Goal: Task Accomplishment & Management: Complete application form

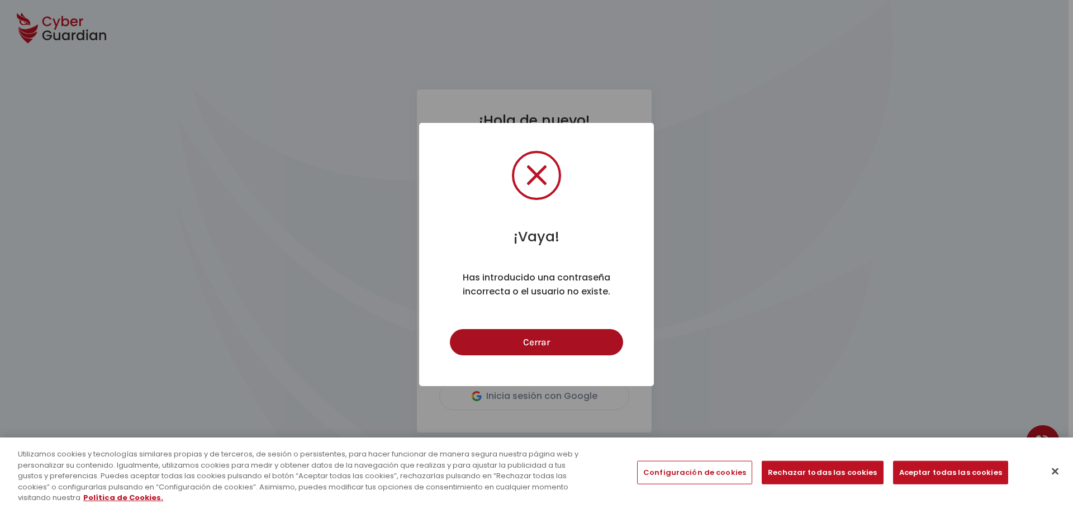
click at [568, 343] on button "Cerrar" at bounding box center [536, 342] width 173 height 26
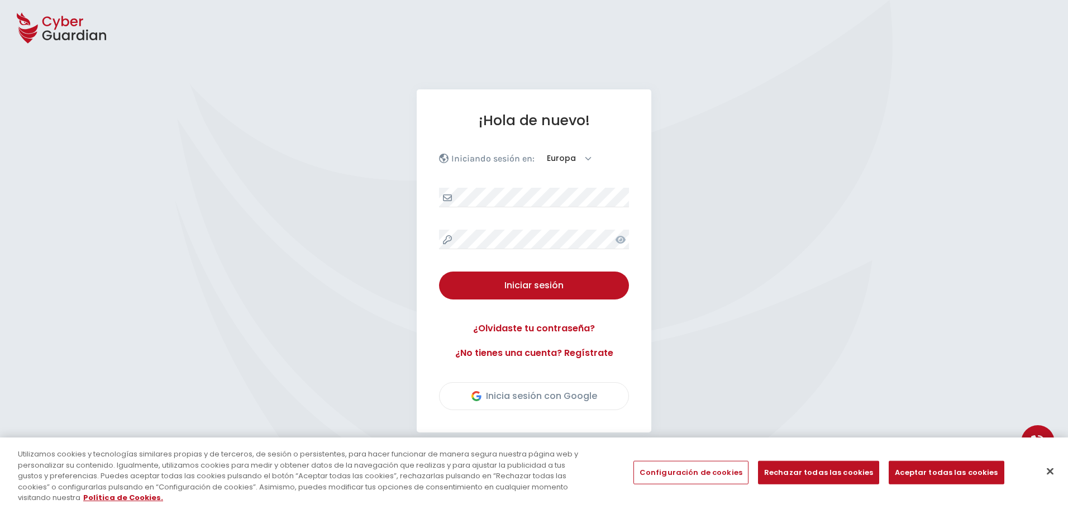
click at [617, 239] on icon at bounding box center [621, 240] width 10 height 8
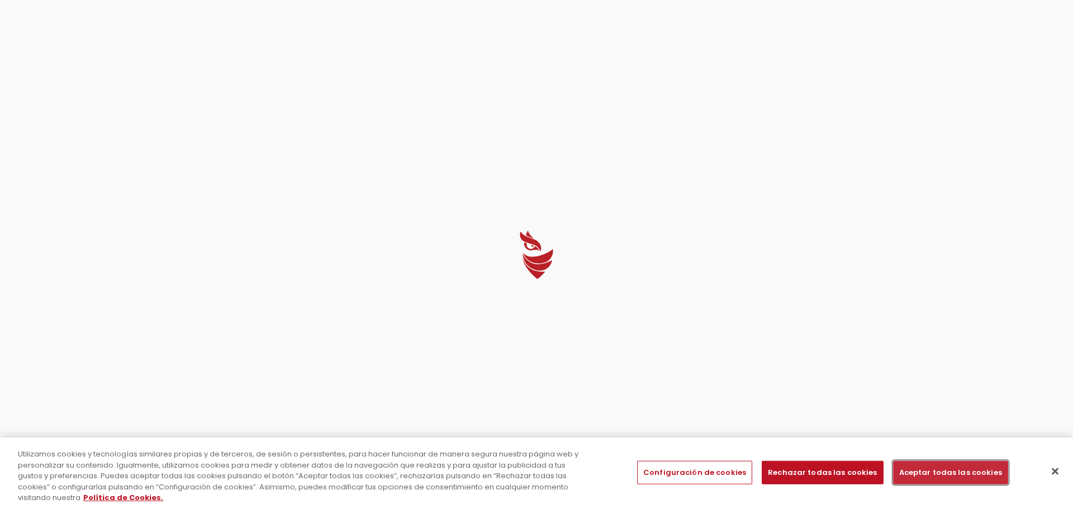
click at [931, 468] on button "Aceptar todas las cookies" at bounding box center [950, 472] width 115 height 23
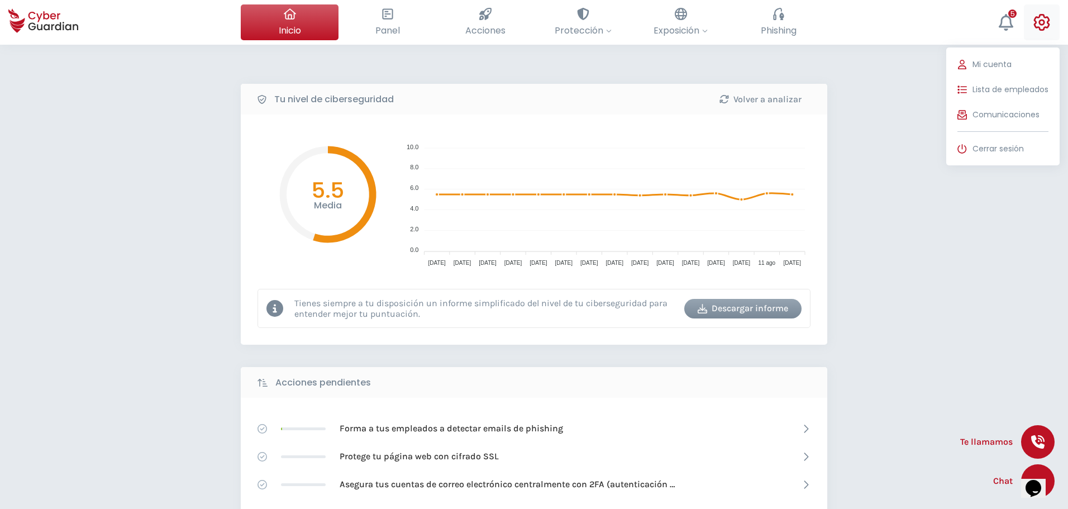
click at [1034, 20] on icon at bounding box center [1042, 22] width 17 height 17
click at [992, 91] on span "Lista de empleados" at bounding box center [1011, 90] width 76 height 12
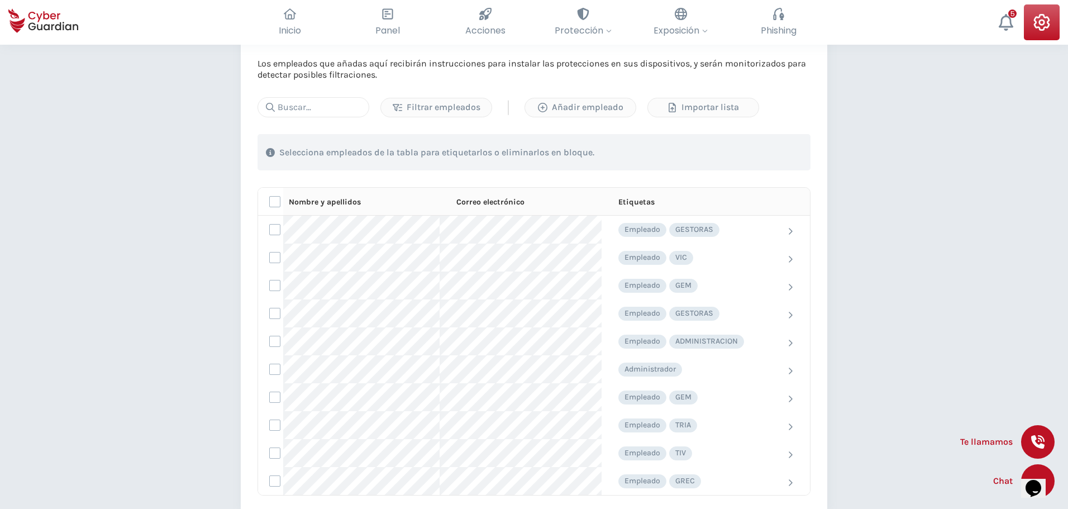
scroll to position [56, 0]
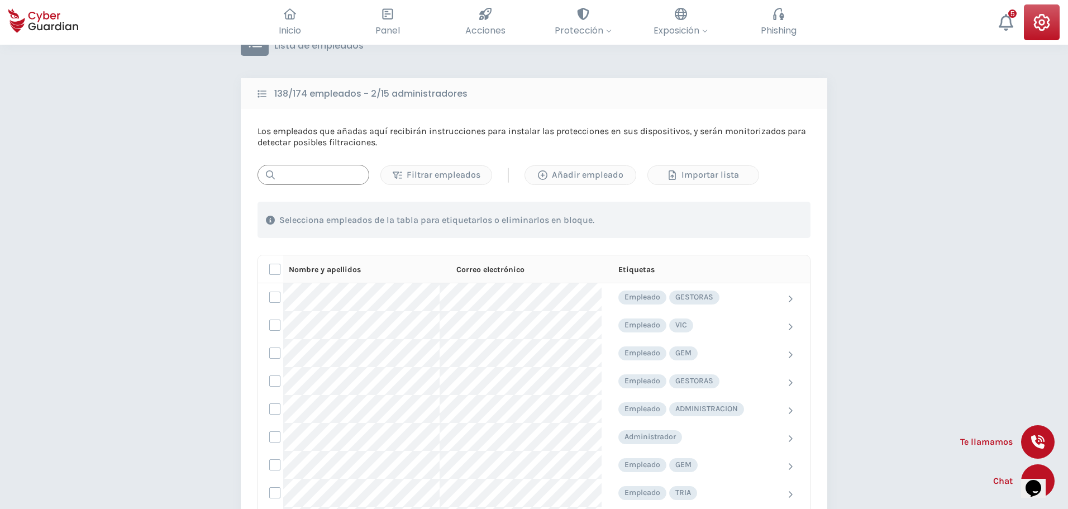
click at [313, 178] on input "text" at bounding box center [314, 175] width 112 height 20
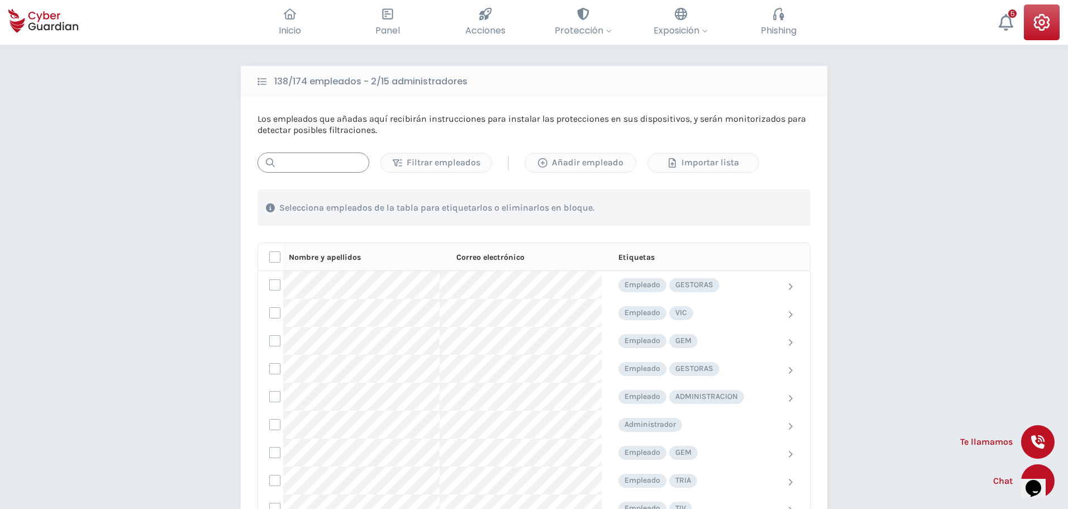
scroll to position [0, 0]
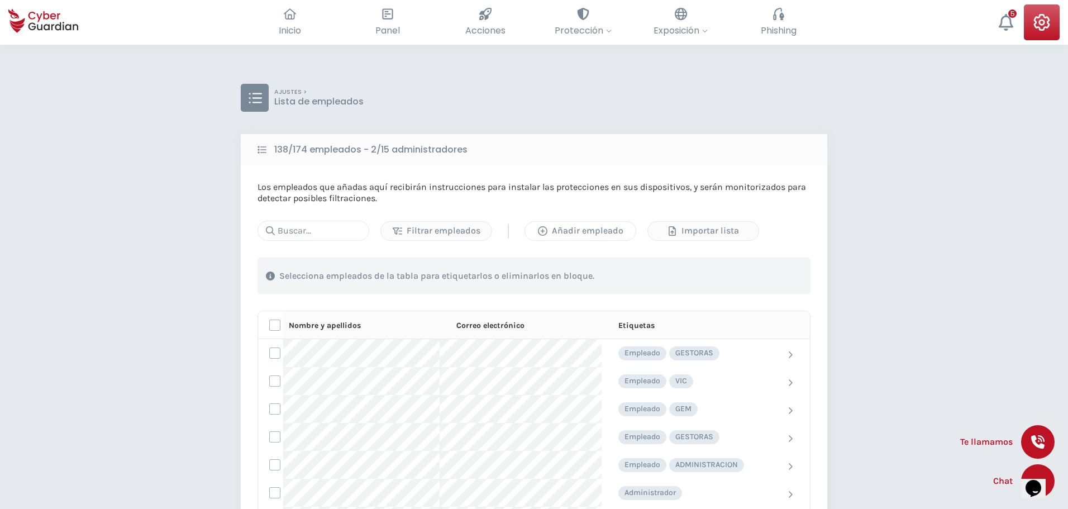
click at [557, 226] on div "Añadir empleado" at bounding box center [581, 230] width 94 height 13
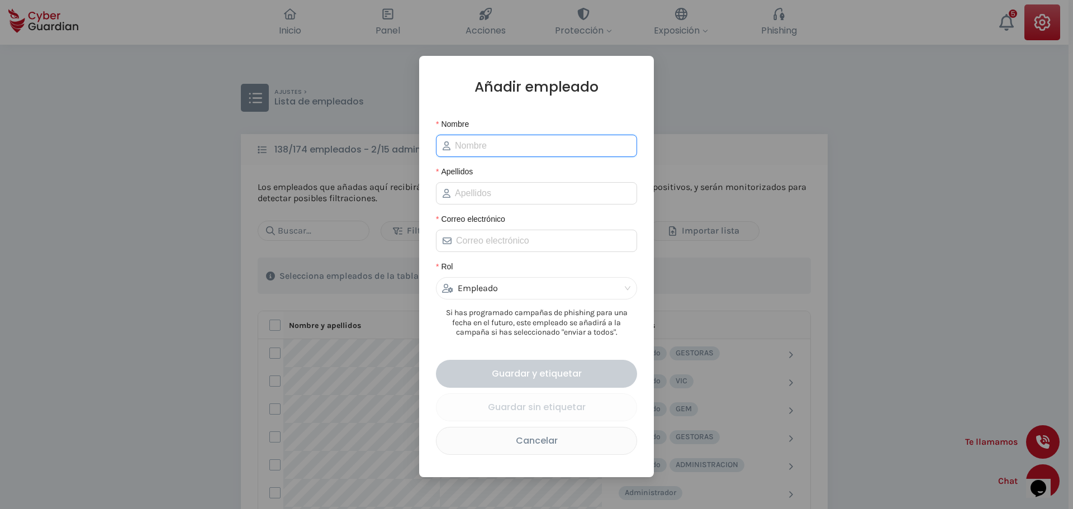
click at [492, 143] on input "Nombre" at bounding box center [542, 145] width 175 height 13
click at [465, 247] on input "Correo electrónico" at bounding box center [543, 240] width 174 height 13
paste input "[PERSON_NAME]"
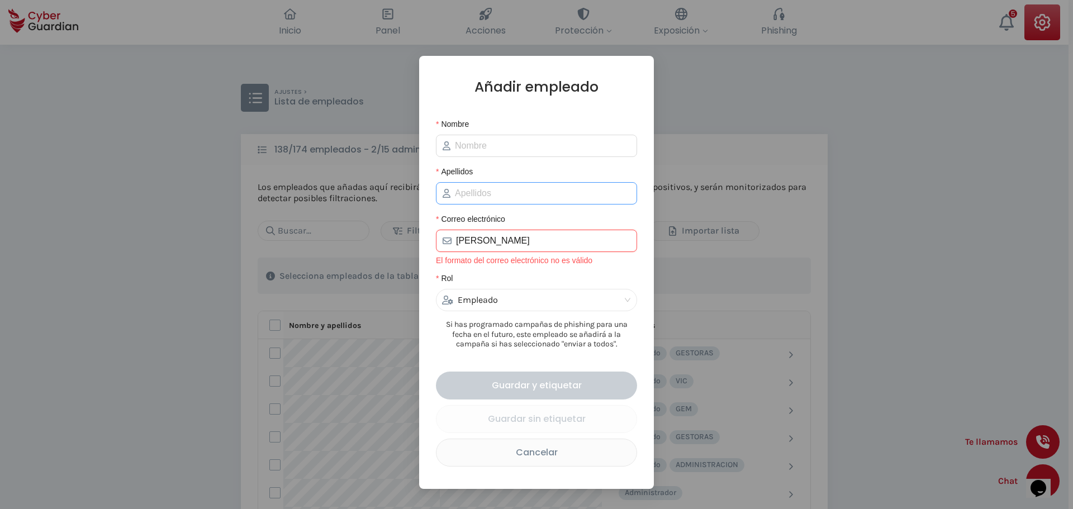
type input "[PERSON_NAME]"
click at [469, 191] on input "Apellidos" at bounding box center [542, 193] width 175 height 13
paste input "[PERSON_NAME]"
type input "[PERSON_NAME]"
drag, startPoint x: 513, startPoint y: 237, endPoint x: 397, endPoint y: 230, distance: 117.0
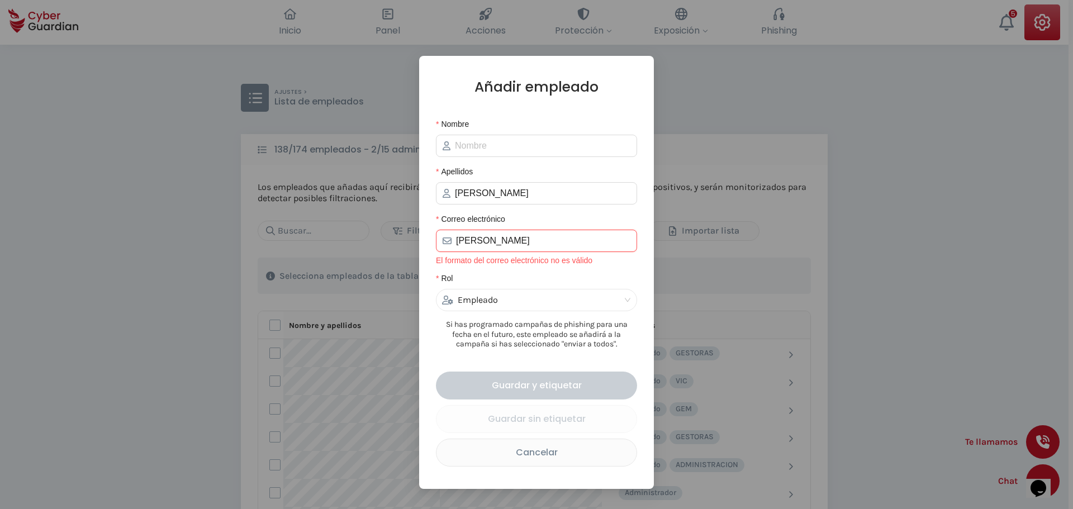
click at [397, 230] on div "Añadir empleado Nombre Apellidos [PERSON_NAME] Correo electrónico [PERSON_NAME]…" at bounding box center [536, 254] width 1073 height 509
paste input "ffontdecaba@@[DOMAIN_NAME]"
type input "ffontdecaba@@[DOMAIN_NAME]"
click at [471, 142] on input "Nombre" at bounding box center [542, 145] width 175 height 13
click at [577, 75] on div "Añadir empleado Nombre Apellidos [PERSON_NAME] Correo electrónico ffontdecaba@@…" at bounding box center [536, 272] width 235 height 433
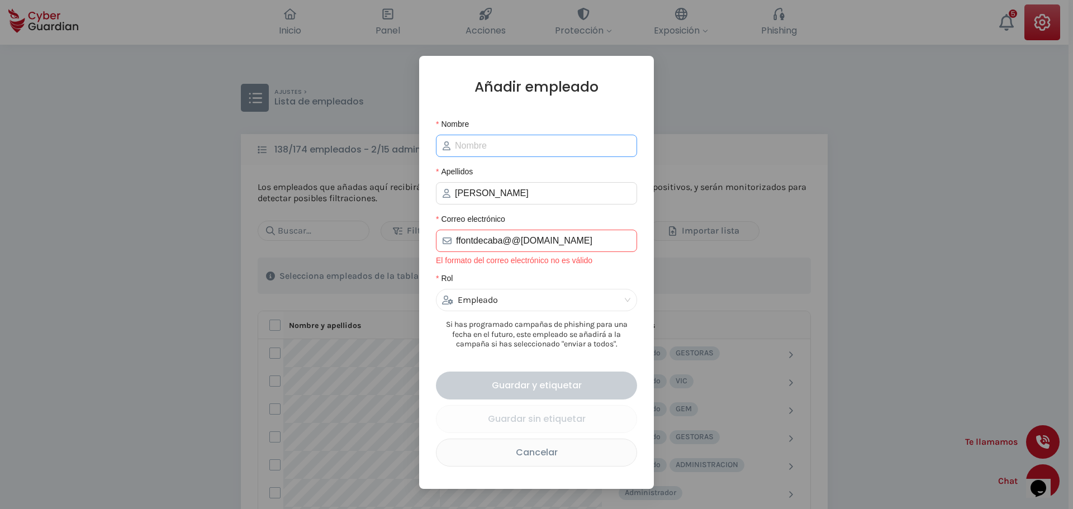
click at [511, 154] on span at bounding box center [536, 146] width 201 height 22
click at [511, 151] on input "Nombre" at bounding box center [542, 145] width 175 height 13
paste input "[PERSON_NAME]"
type input "[PERSON_NAME]"
click at [602, 206] on form "Nombre [PERSON_NAME] [PERSON_NAME] Correo electrónico ffontdecaba@@[DOMAIN_NAME…" at bounding box center [536, 292] width 201 height 349
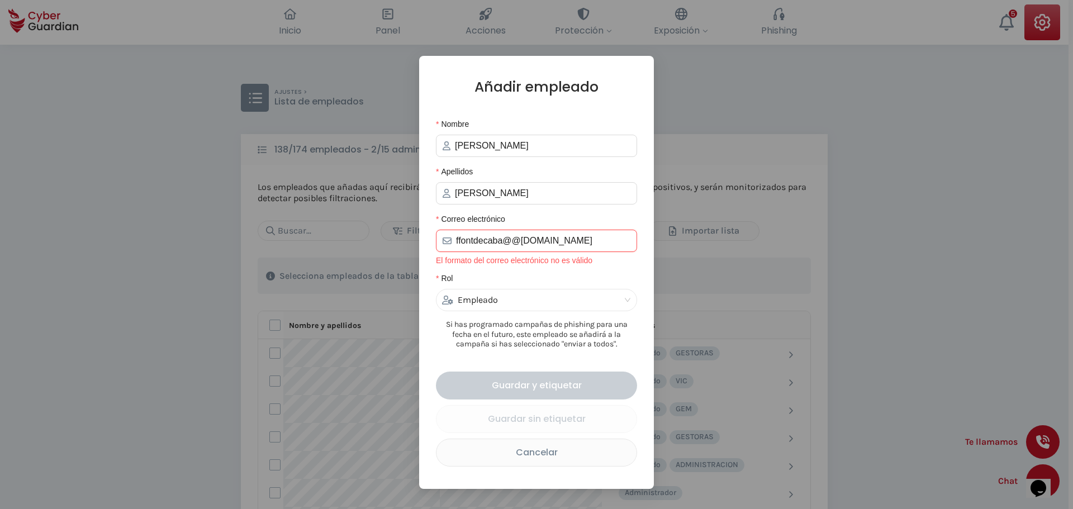
click at [512, 241] on input "ffontdecaba@@[DOMAIN_NAME]" at bounding box center [543, 240] width 174 height 13
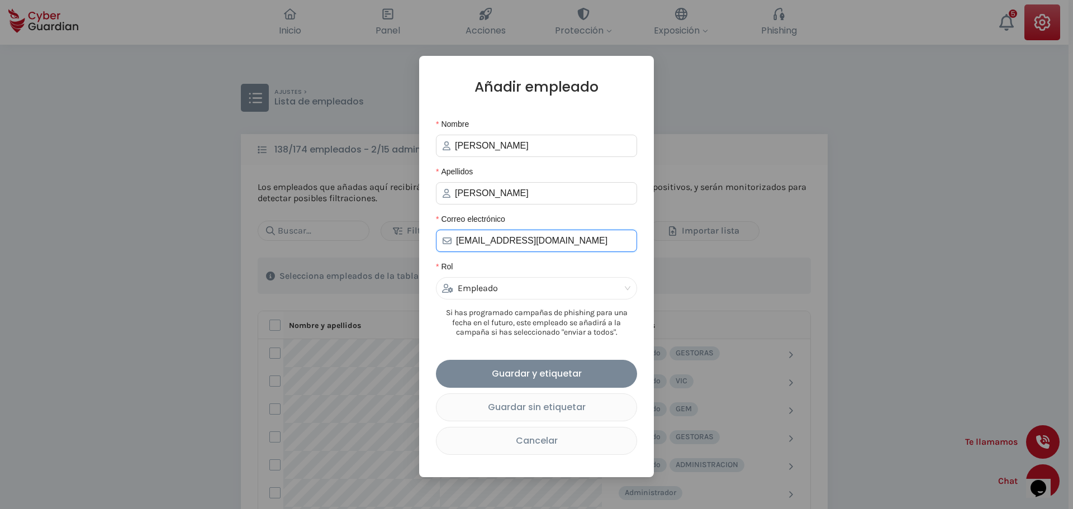
click at [535, 294] on div "Empleado" at bounding box center [531, 288] width 179 height 21
type input "[EMAIL_ADDRESS][DOMAIN_NAME]"
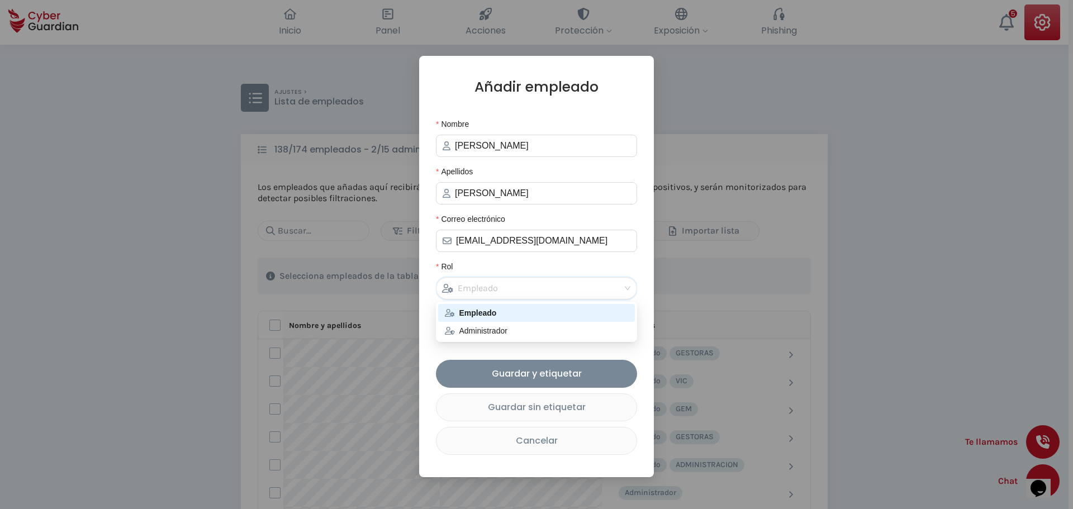
click at [535, 294] on div "Empleado" at bounding box center [531, 288] width 179 height 21
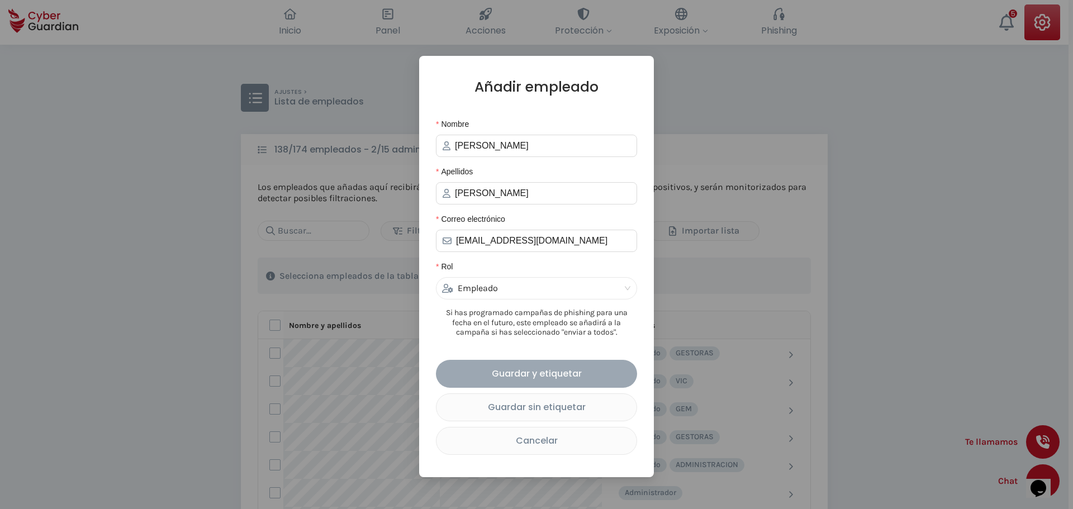
click at [551, 372] on div "Guardar y etiquetar" at bounding box center [536, 373] width 184 height 14
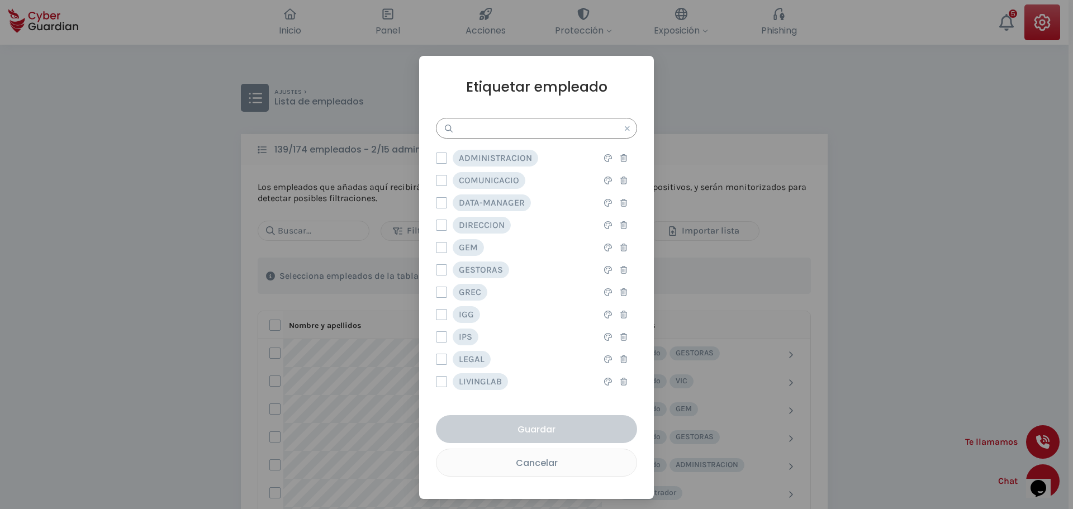
click at [520, 134] on input "text" at bounding box center [536, 128] width 201 height 21
click at [497, 125] on input "text" at bounding box center [536, 128] width 201 height 21
click at [511, 130] on input "text" at bounding box center [536, 128] width 201 height 21
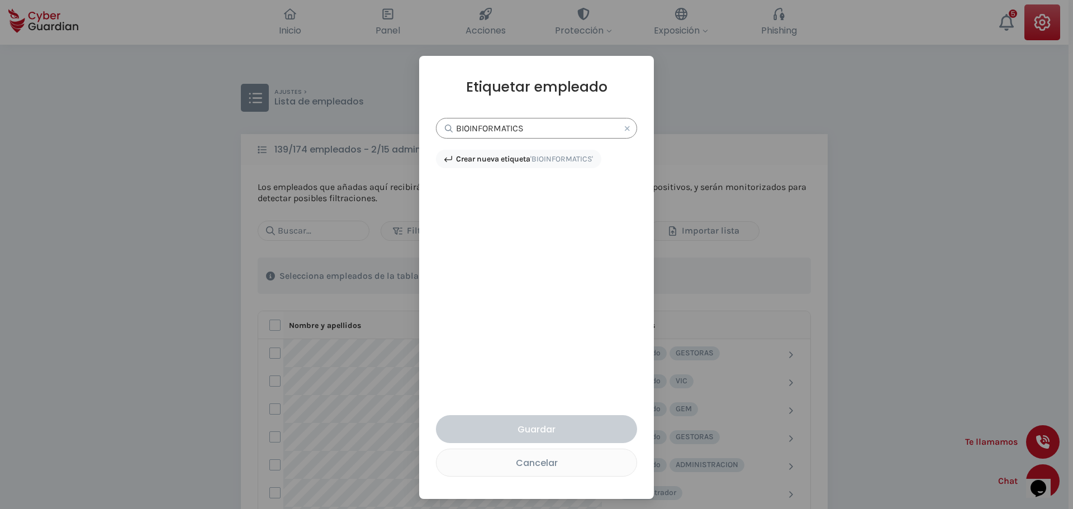
type input "BIOINFORMATICS"
click at [546, 160] on span "'BIOINFORMATICS'" at bounding box center [561, 158] width 63 height 9
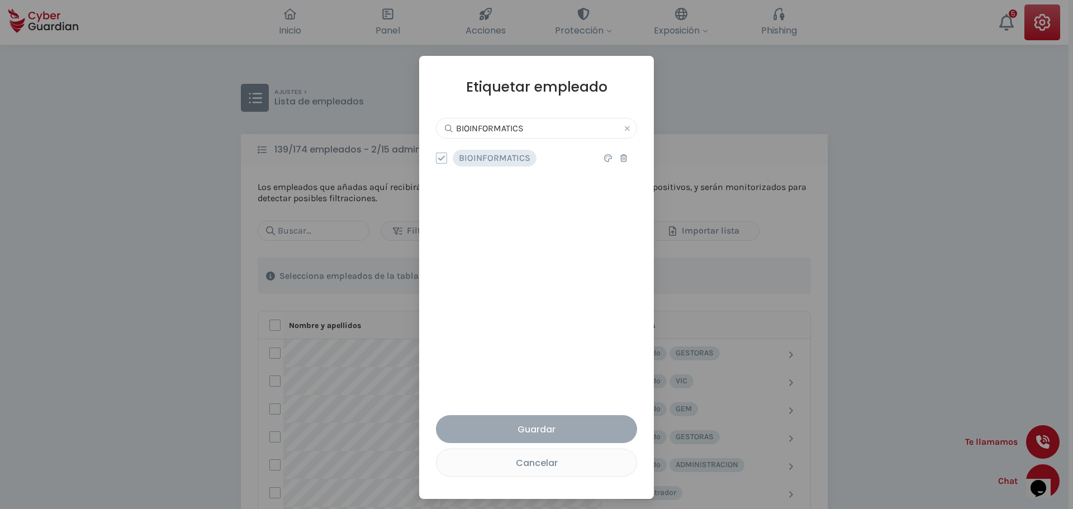
click at [539, 440] on button "Guardar" at bounding box center [536, 429] width 201 height 28
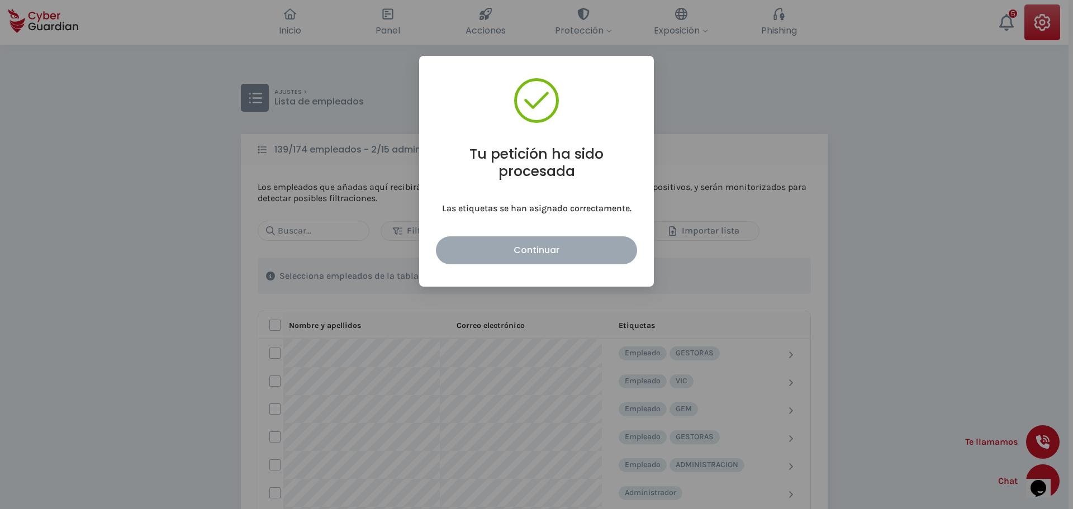
click at [561, 259] on button "Continuar" at bounding box center [536, 250] width 201 height 28
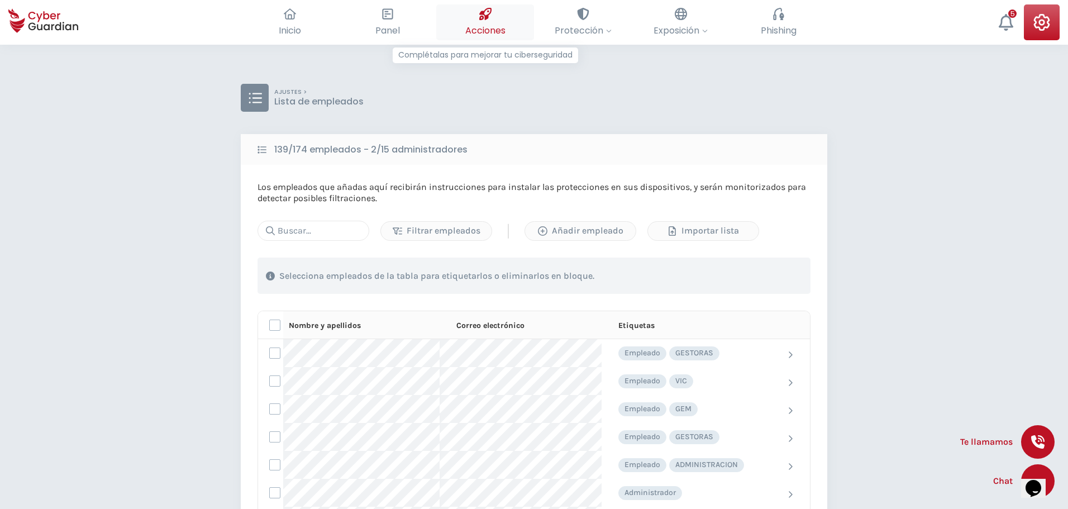
click at [491, 12] on icon at bounding box center [485, 14] width 12 height 12
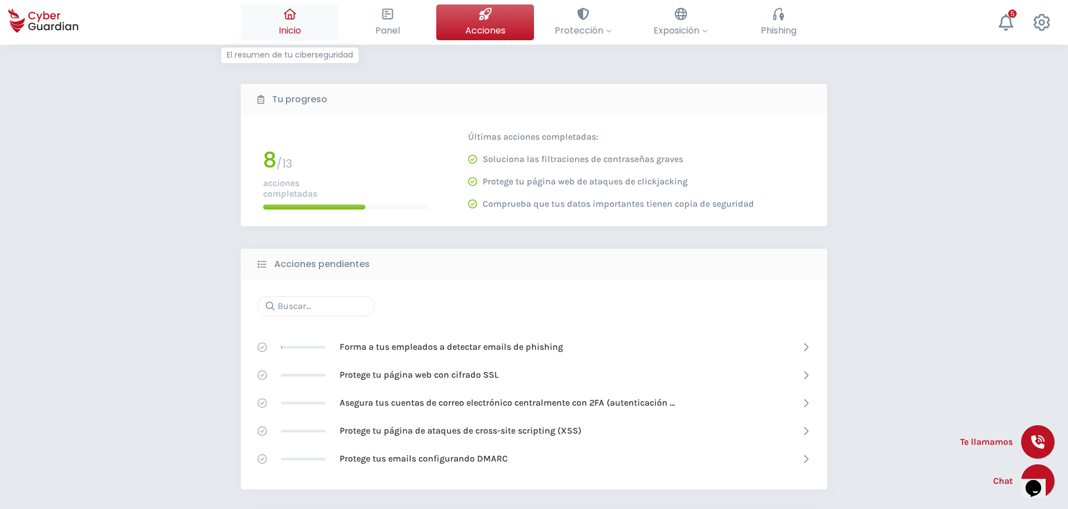
click at [294, 37] on button "Inicio El resumen de tu ciberseguridad" at bounding box center [290, 22] width 98 height 36
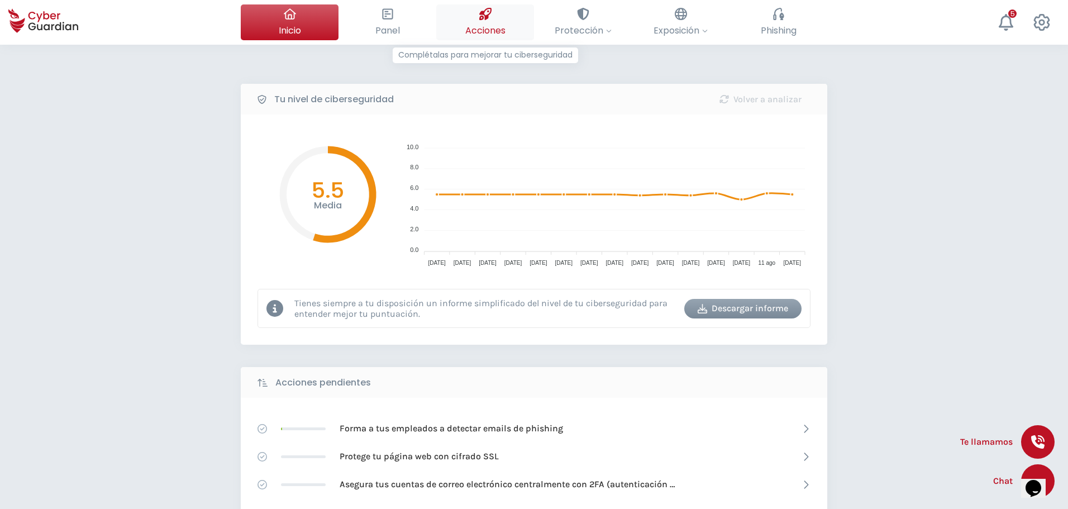
click at [485, 16] on icon at bounding box center [485, 14] width 12 height 12
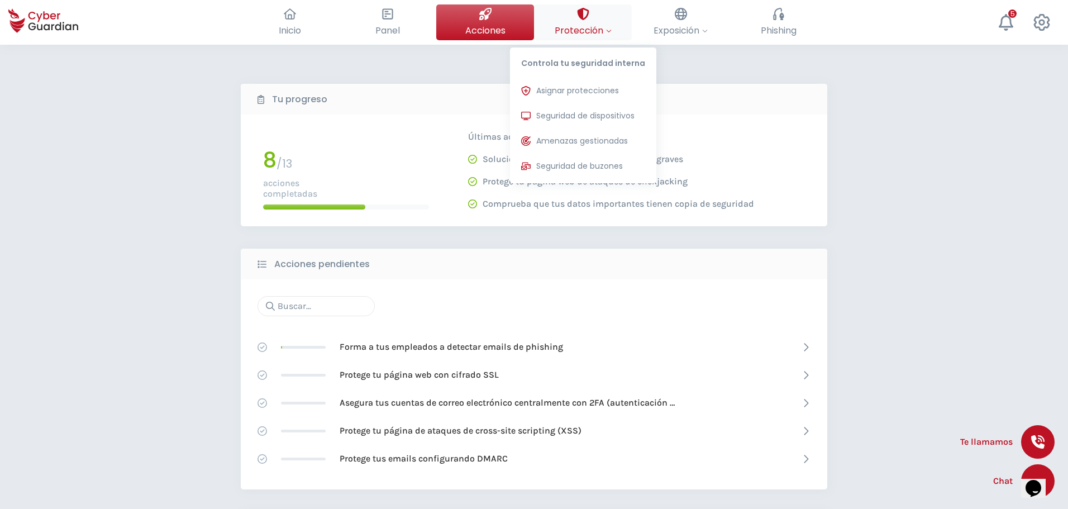
click at [590, 18] on button "Protección Controla tu seguridad interna Asignar protecciones Asigna las licenc…" at bounding box center [583, 22] width 98 height 36
click at [574, 85] on span "Asignar protecciones" at bounding box center [577, 91] width 83 height 12
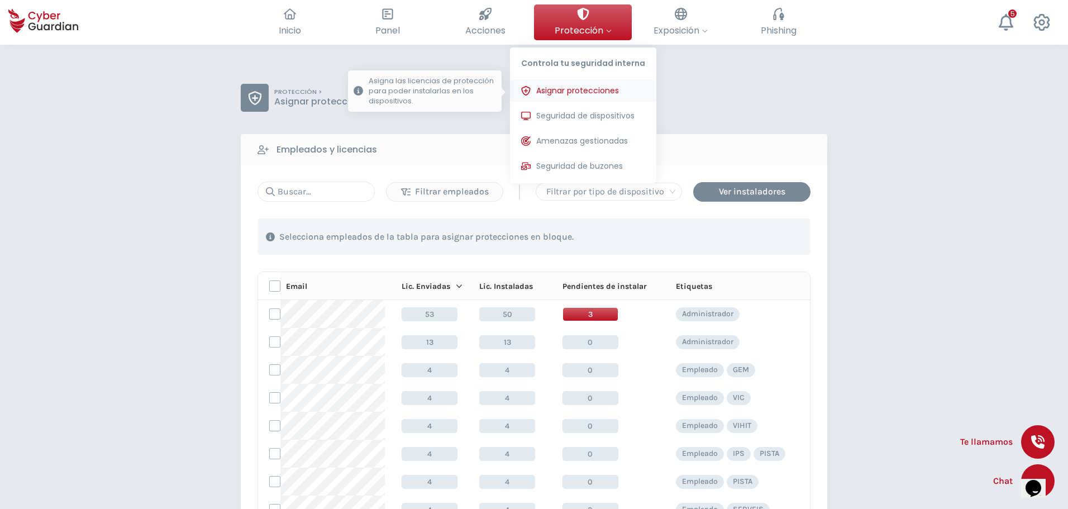
click at [566, 88] on span "Asignar protecciones" at bounding box center [577, 91] width 83 height 12
click at [574, 89] on span "Asignar protecciones" at bounding box center [577, 91] width 83 height 12
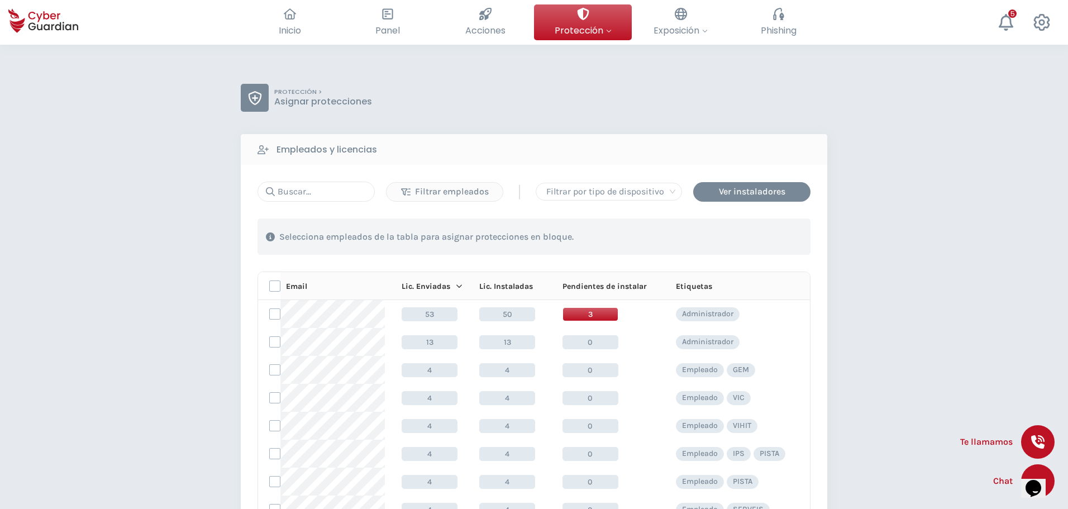
click at [445, 139] on div "Empleados y licencias" at bounding box center [534, 149] width 587 height 31
click at [336, 186] on input "text" at bounding box center [316, 192] width 117 height 20
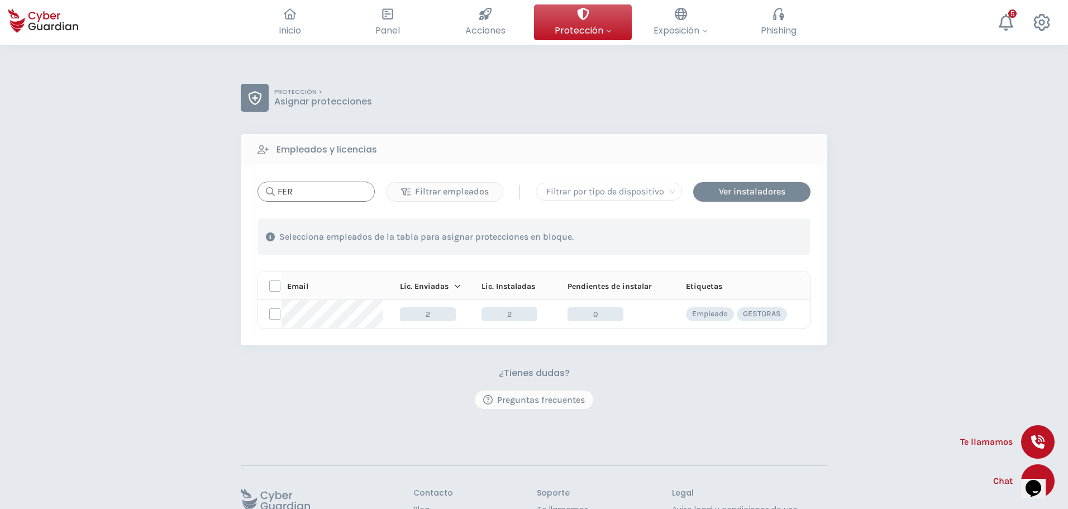
drag, startPoint x: 305, startPoint y: 196, endPoint x: 229, endPoint y: 194, distance: 76.0
click at [229, 194] on div "PROTECCIÓN > Asignar protecciones Empleados y licencias FER Filtrar empleados |…" at bounding box center [534, 315] width 1068 height 540
paste input "erran"
type input "FF"
click at [279, 313] on label at bounding box center [274, 313] width 11 height 11
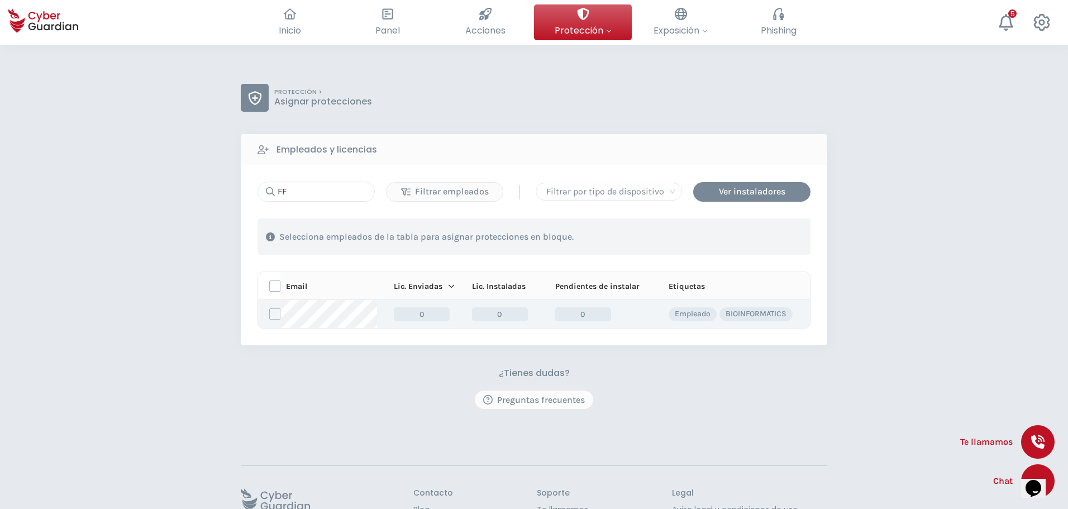
click at [270, 313] on input "checkbox" at bounding box center [270, 314] width 0 height 10
click at [714, 245] on button "Asignar protecciones" at bounding box center [742, 237] width 119 height 20
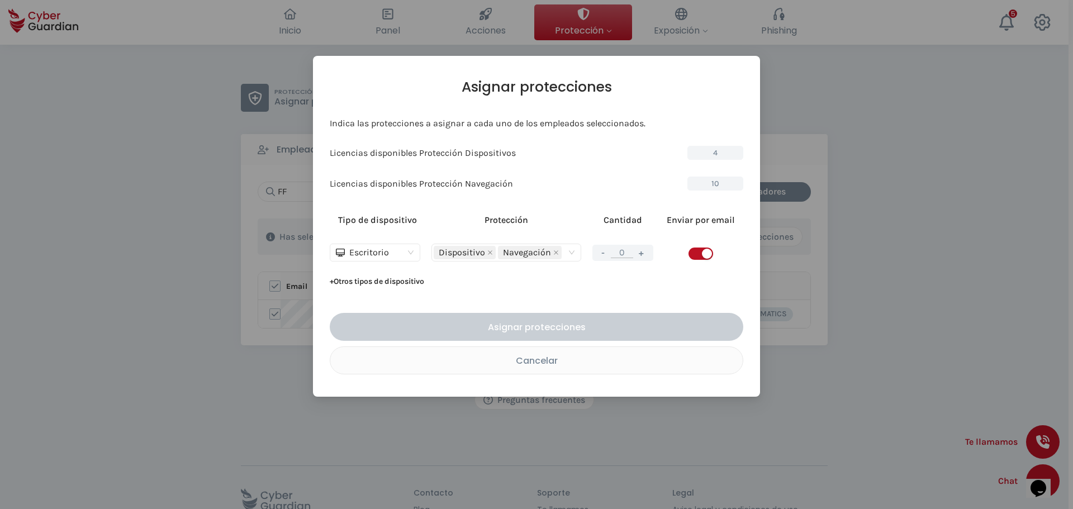
click at [641, 253] on button "+" at bounding box center [641, 253] width 13 height 14
type input "1"
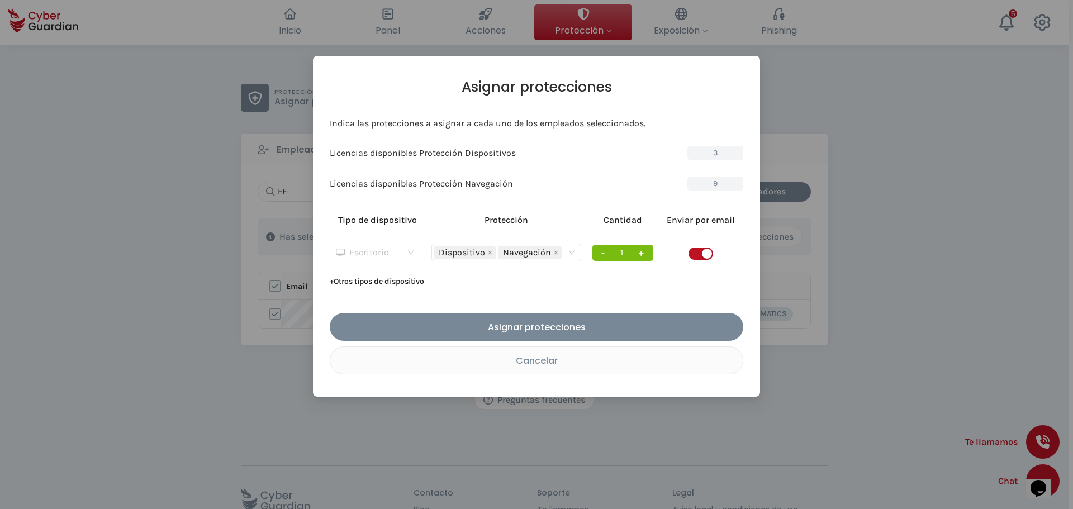
click at [389, 255] on div "Escritorio" at bounding box center [370, 252] width 68 height 17
click at [452, 204] on div "Indica las protecciones a asignar a cada uno de los empleados seleccionados. Li…" at bounding box center [536, 204] width 413 height 173
click at [368, 277] on button "+ Otros tipos de dispositivo" at bounding box center [377, 282] width 94 height 18
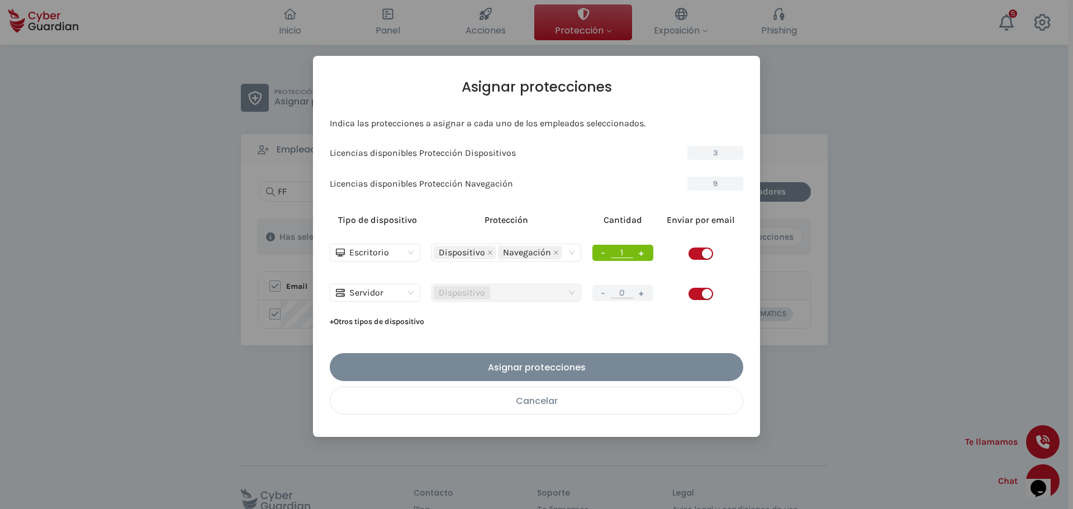
click at [503, 396] on div "Cancelar" at bounding box center [537, 401] width 396 height 14
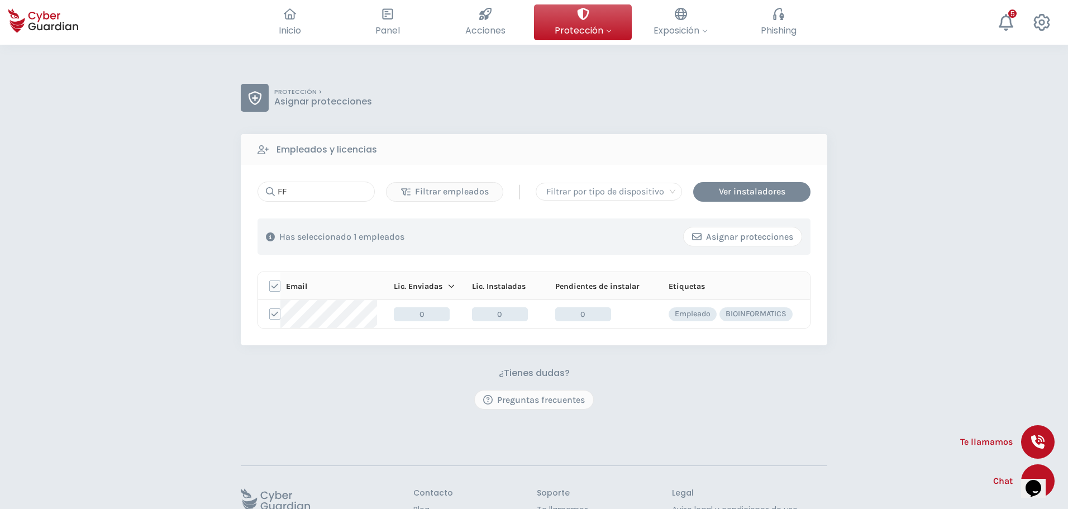
click at [712, 234] on div "Asignar protecciones" at bounding box center [742, 236] width 101 height 13
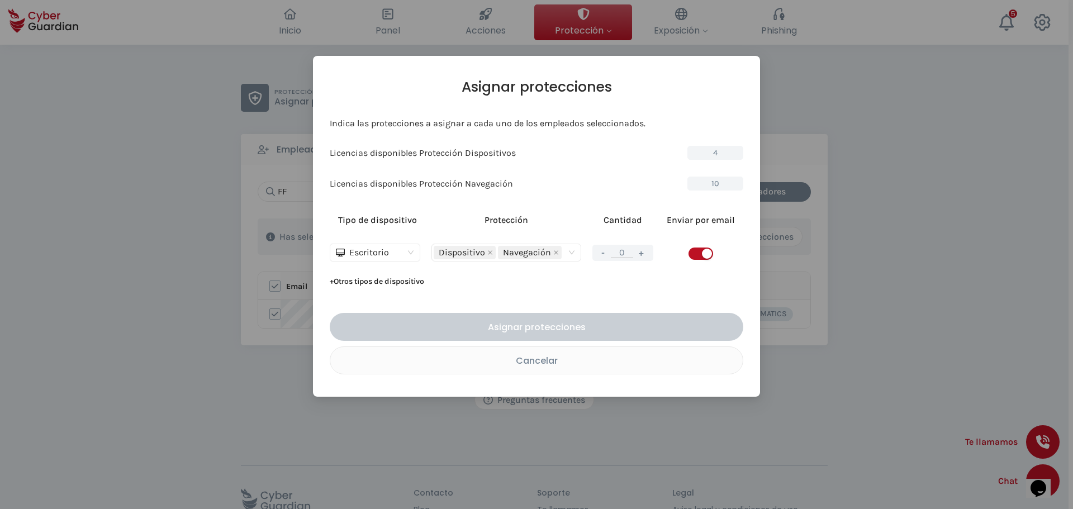
click at [568, 250] on div "Dispositivo Navegación" at bounding box center [506, 253] width 145 height 16
click at [570, 251] on div "Dispositivo Navegación" at bounding box center [506, 253] width 145 height 16
click at [636, 251] on button "+" at bounding box center [641, 253] width 13 height 14
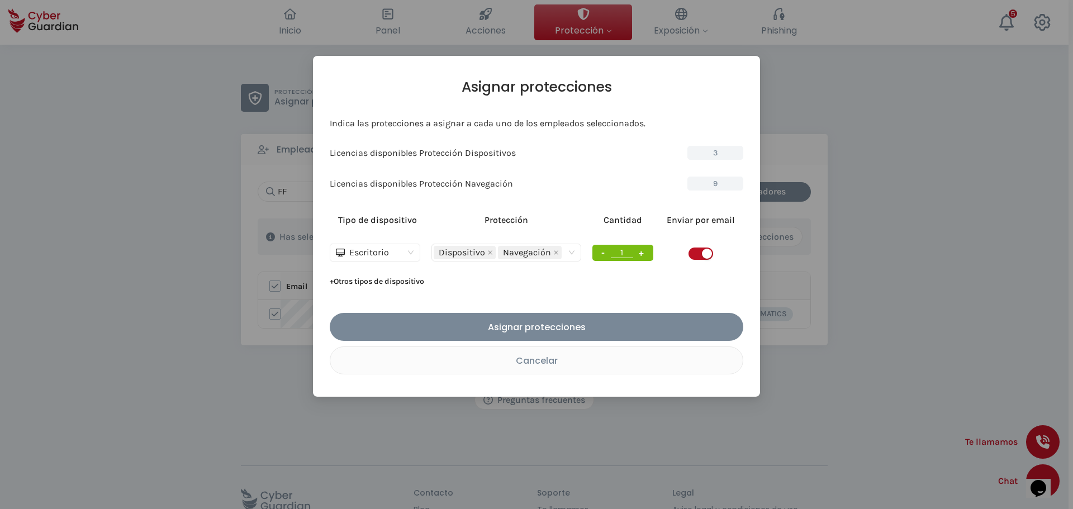
click at [602, 250] on button "-" at bounding box center [603, 253] width 12 height 14
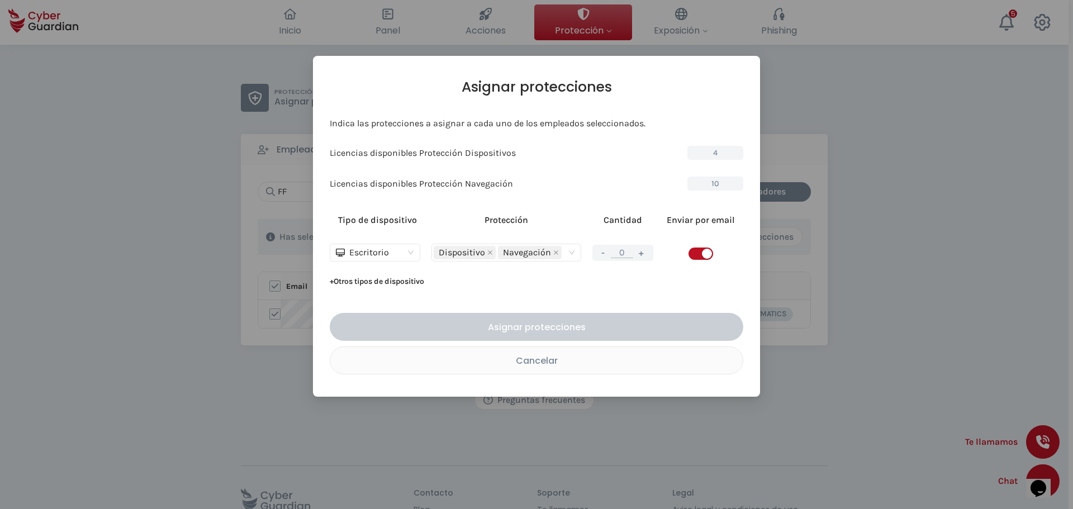
click at [640, 252] on button "+" at bounding box center [641, 253] width 13 height 14
type input "1"
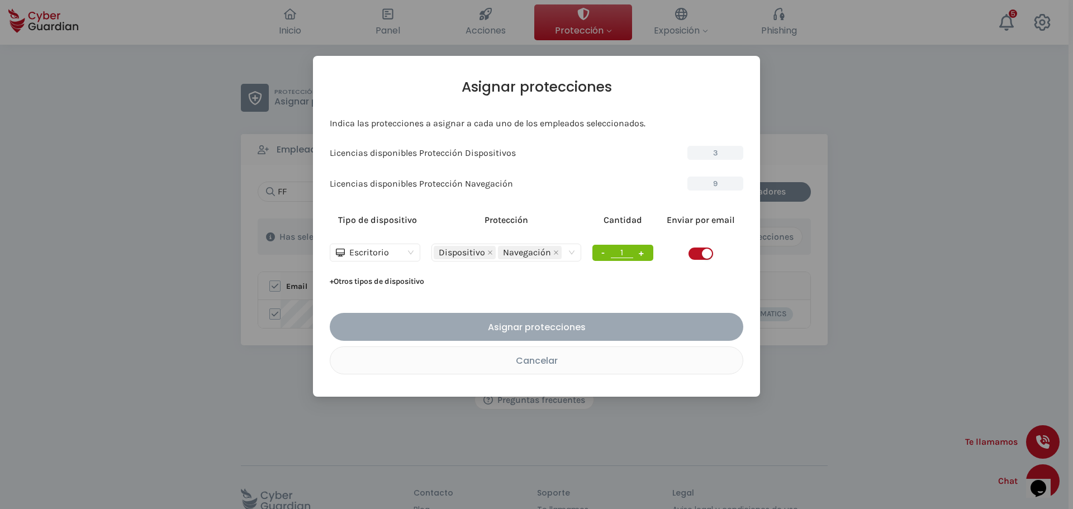
click at [534, 323] on div "Asignar protecciones" at bounding box center [536, 327] width 397 height 14
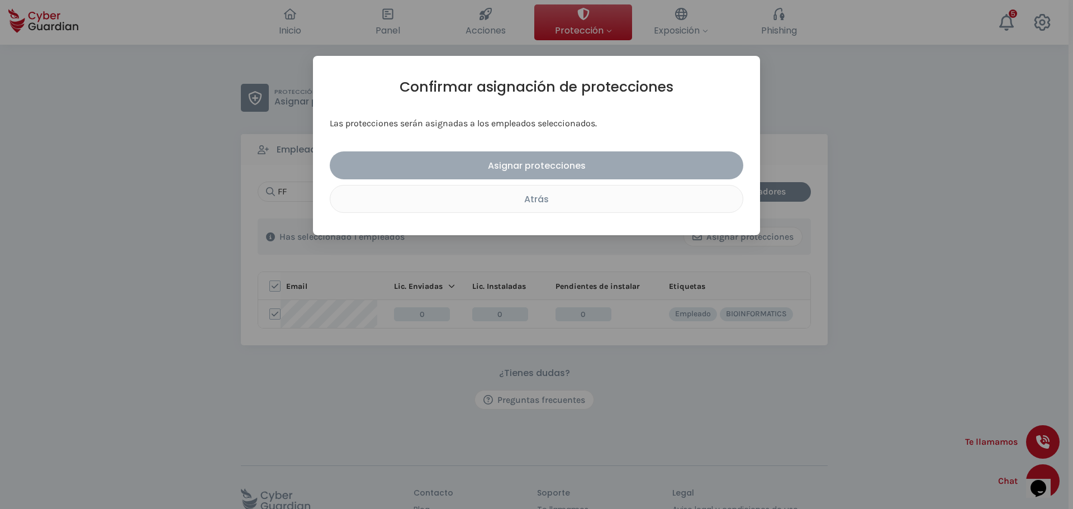
click at [572, 170] on div "Asignar protecciones" at bounding box center [536, 166] width 397 height 14
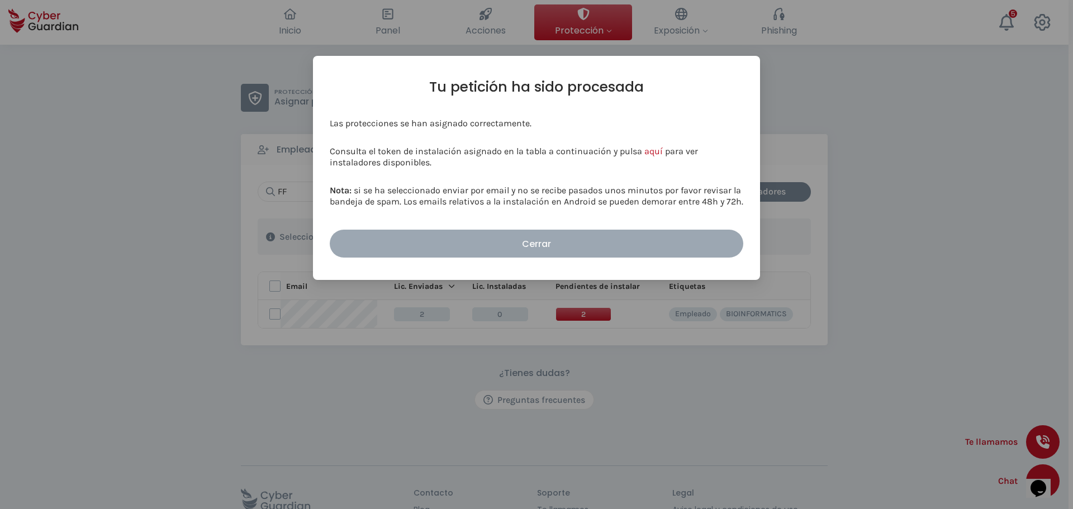
click at [568, 244] on div "Cerrar" at bounding box center [536, 244] width 397 height 14
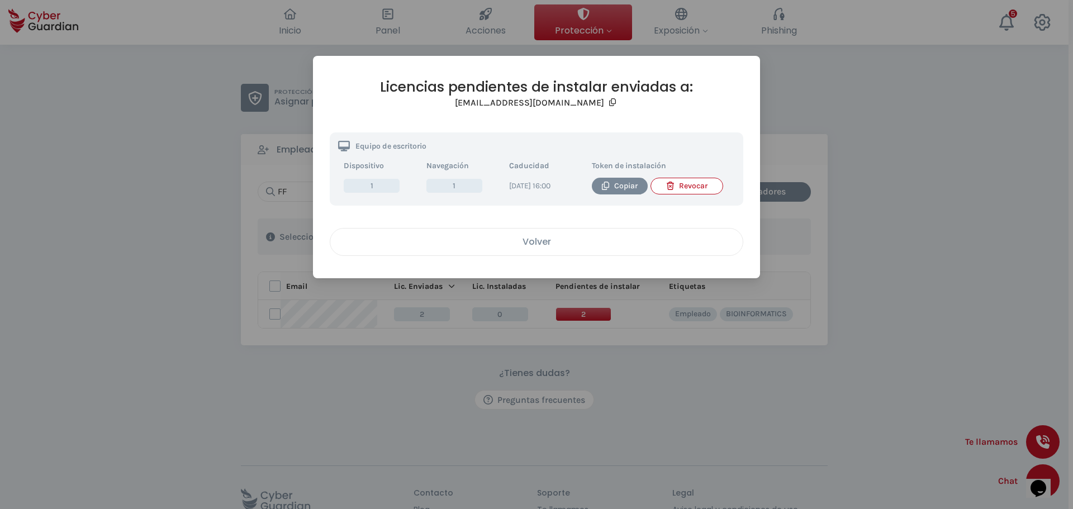
click at [548, 246] on div "Volver" at bounding box center [537, 242] width 396 height 14
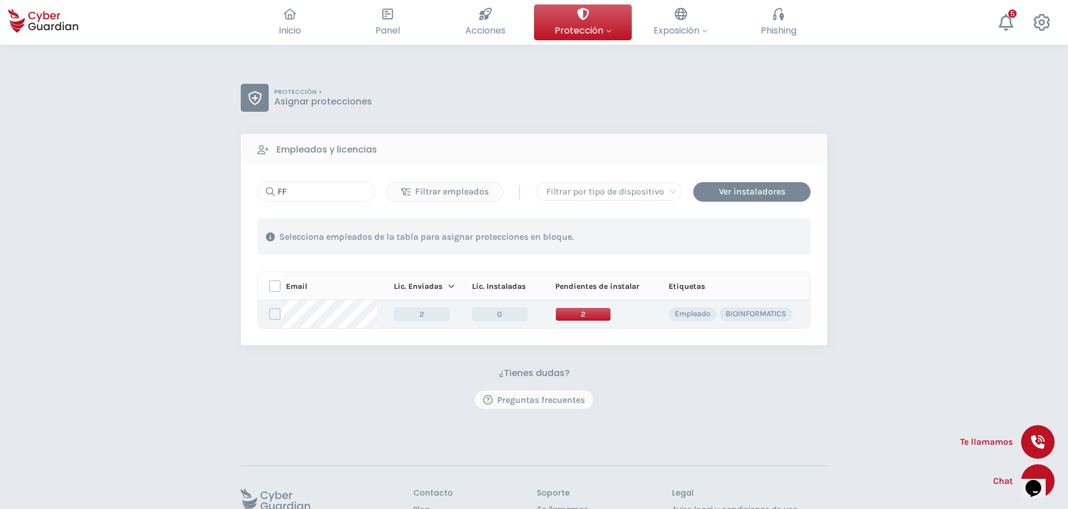
click at [274, 311] on label at bounding box center [274, 313] width 11 height 11
click at [270, 311] on input "checkbox" at bounding box center [270, 314] width 0 height 10
click at [736, 240] on div "Asignar protecciones" at bounding box center [742, 236] width 101 height 13
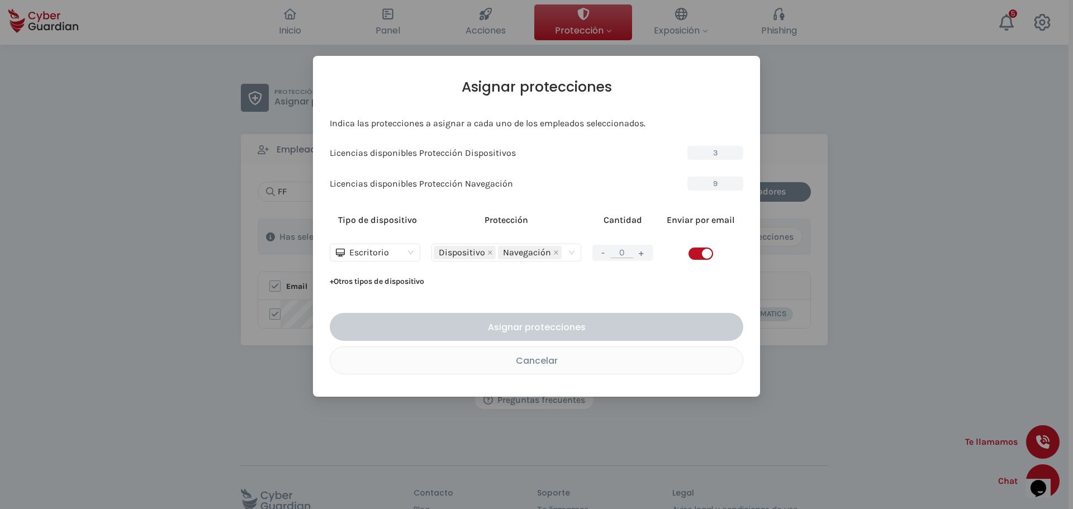
click at [387, 250] on div "Escritorio" at bounding box center [370, 252] width 68 height 17
click at [373, 297] on div "Servidor" at bounding box center [375, 293] width 72 height 12
click at [569, 253] on div "Dispositivo" at bounding box center [506, 253] width 145 height 16
click at [640, 253] on button "+" at bounding box center [641, 253] width 13 height 14
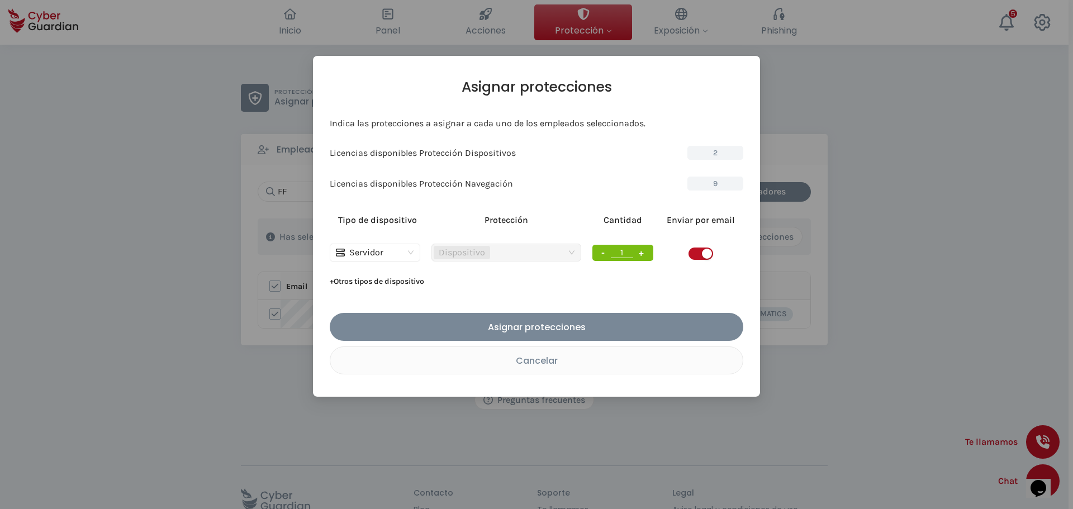
click at [574, 252] on div "Dispositivo" at bounding box center [506, 253] width 145 height 16
click at [603, 254] on button "-" at bounding box center [603, 253] width 12 height 14
type input "0"
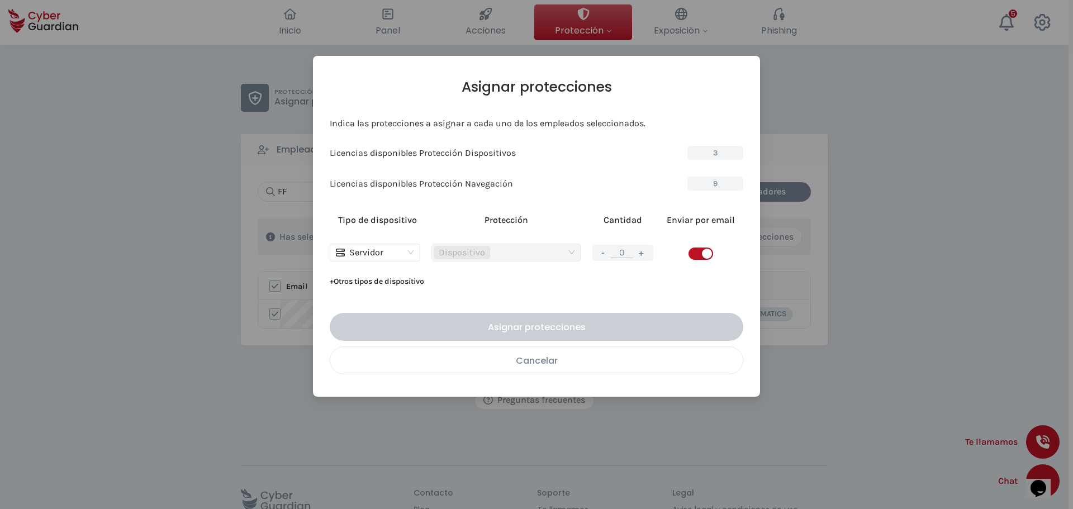
click at [541, 361] on div "Cancelar" at bounding box center [537, 361] width 396 height 14
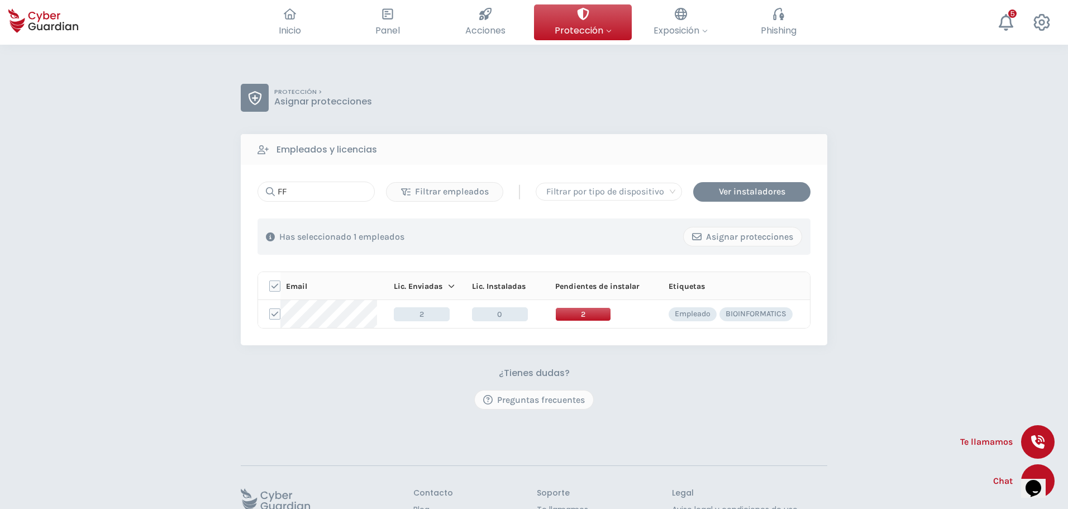
click at [658, 379] on div "¿Tienes dudas? Preguntas frecuentes" at bounding box center [534, 389] width 587 height 42
